Goal: Check status: Check status

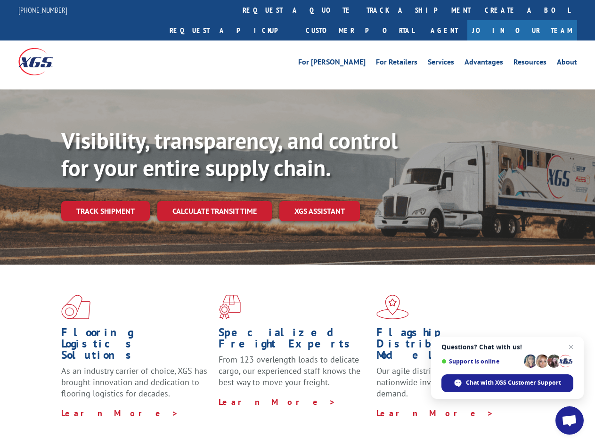
click at [297, 222] on div "Visibility, transparency, and control for your entire supply chain. Track shipm…" at bounding box center [327, 192] width 533 height 131
click at [359, 10] on link "track a shipment" at bounding box center [418, 10] width 118 height 20
click at [0, 0] on div "Track Shipment Enter your information below to track your shipment(s). Select c…" at bounding box center [0, 0] width 0 height 0
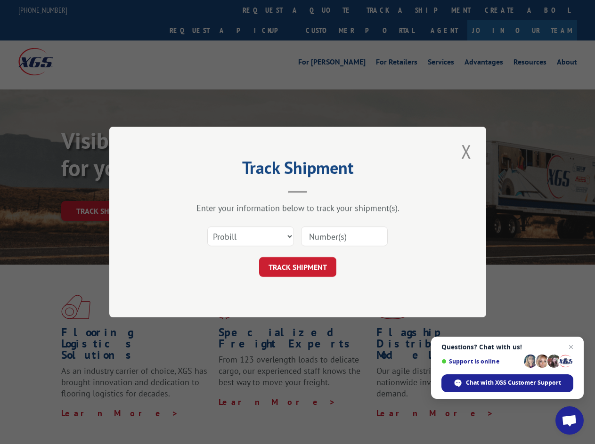
click at [387, 10] on div "Track Shipment Enter your information below to track your shipment(s). Select c…" at bounding box center [297, 222] width 595 height 444
click at [105, 190] on div "Track Shipment Enter your information below to track your shipment(s). Select c…" at bounding box center [297, 222] width 595 height 444
click at [214, 190] on header "Track Shipment" at bounding box center [297, 177] width 282 height 32
click at [320, 190] on header "Track Shipment" at bounding box center [297, 177] width 282 height 32
click at [569, 420] on span "Open chat" at bounding box center [569, 421] width 16 height 13
